Goal: Task Accomplishment & Management: Use online tool/utility

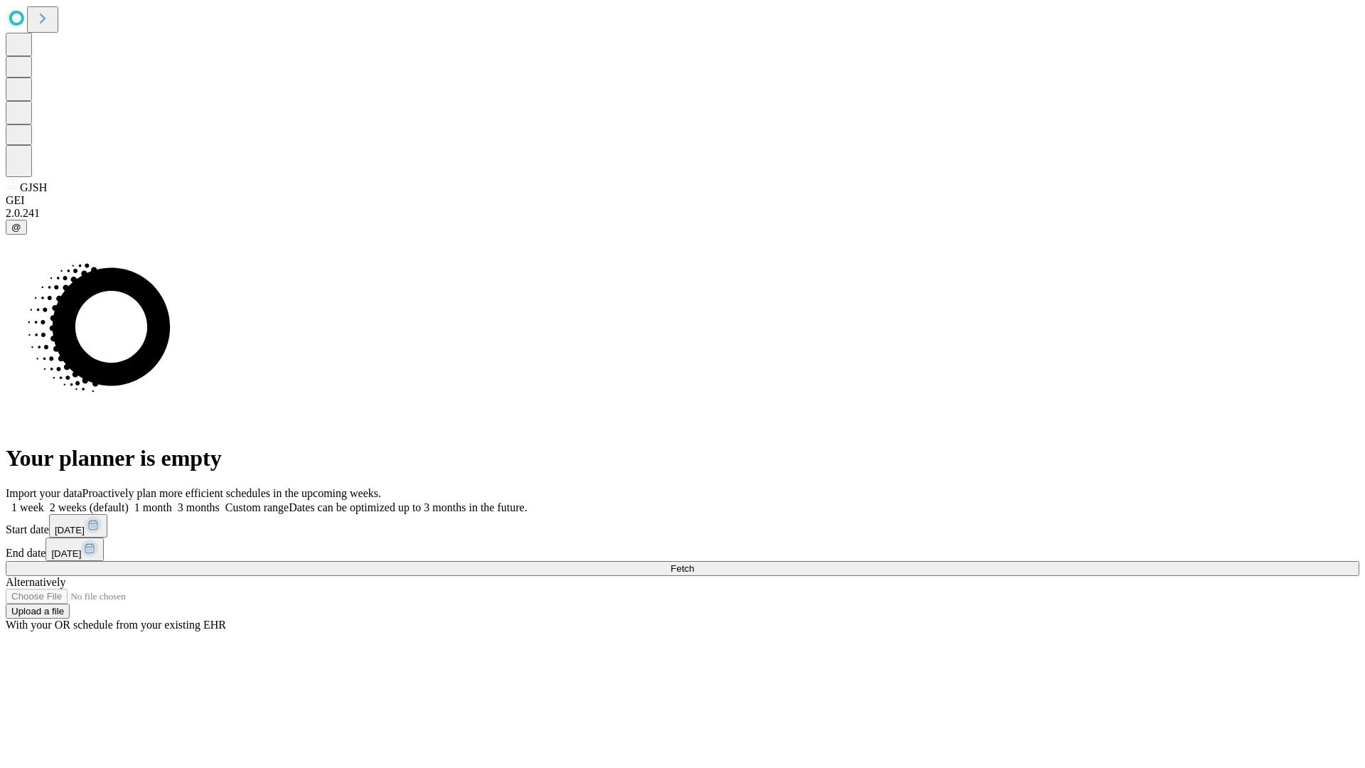
click at [694, 563] on span "Fetch" at bounding box center [682, 568] width 23 height 11
